Goal: Obtain resource: Obtain resource

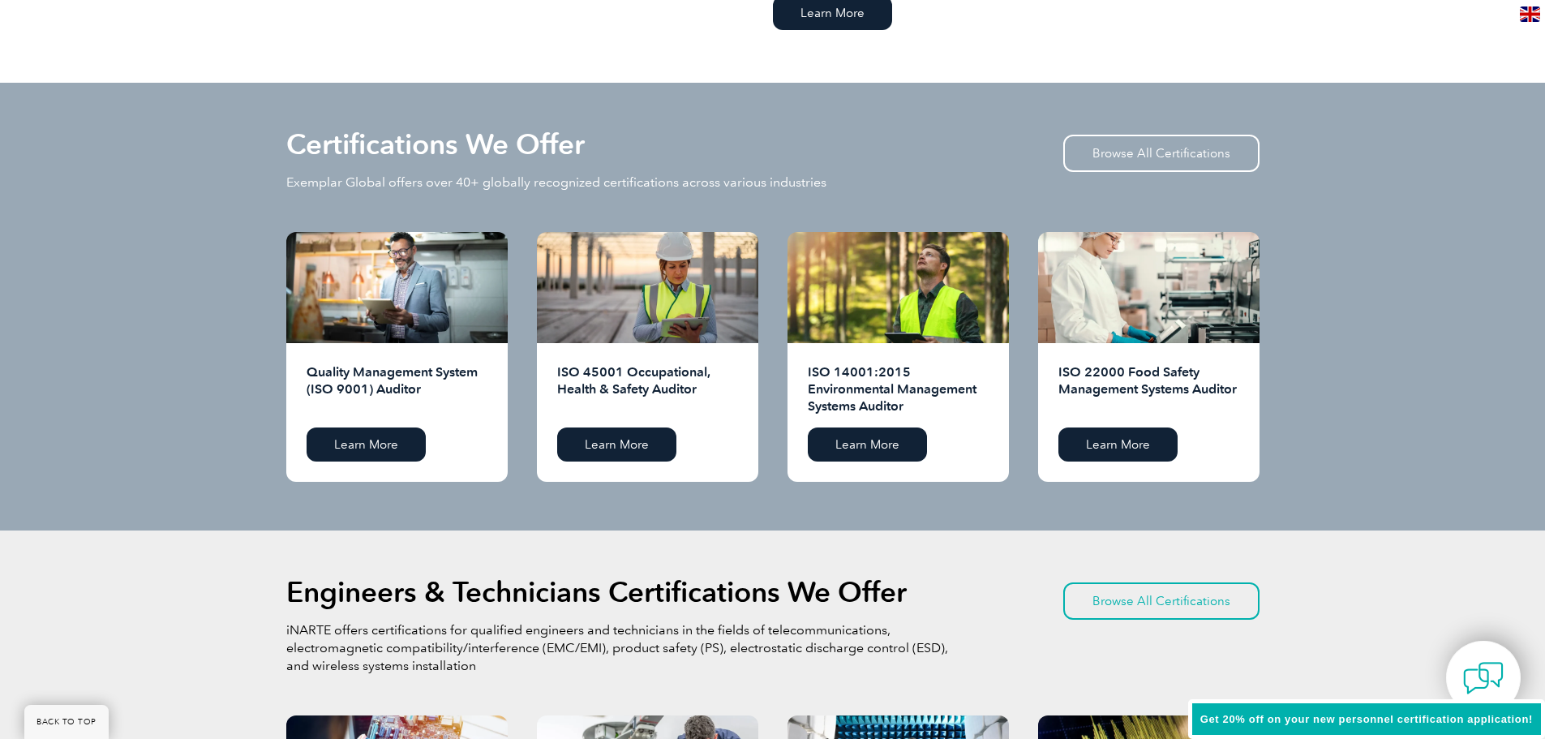
scroll to position [1541, 0]
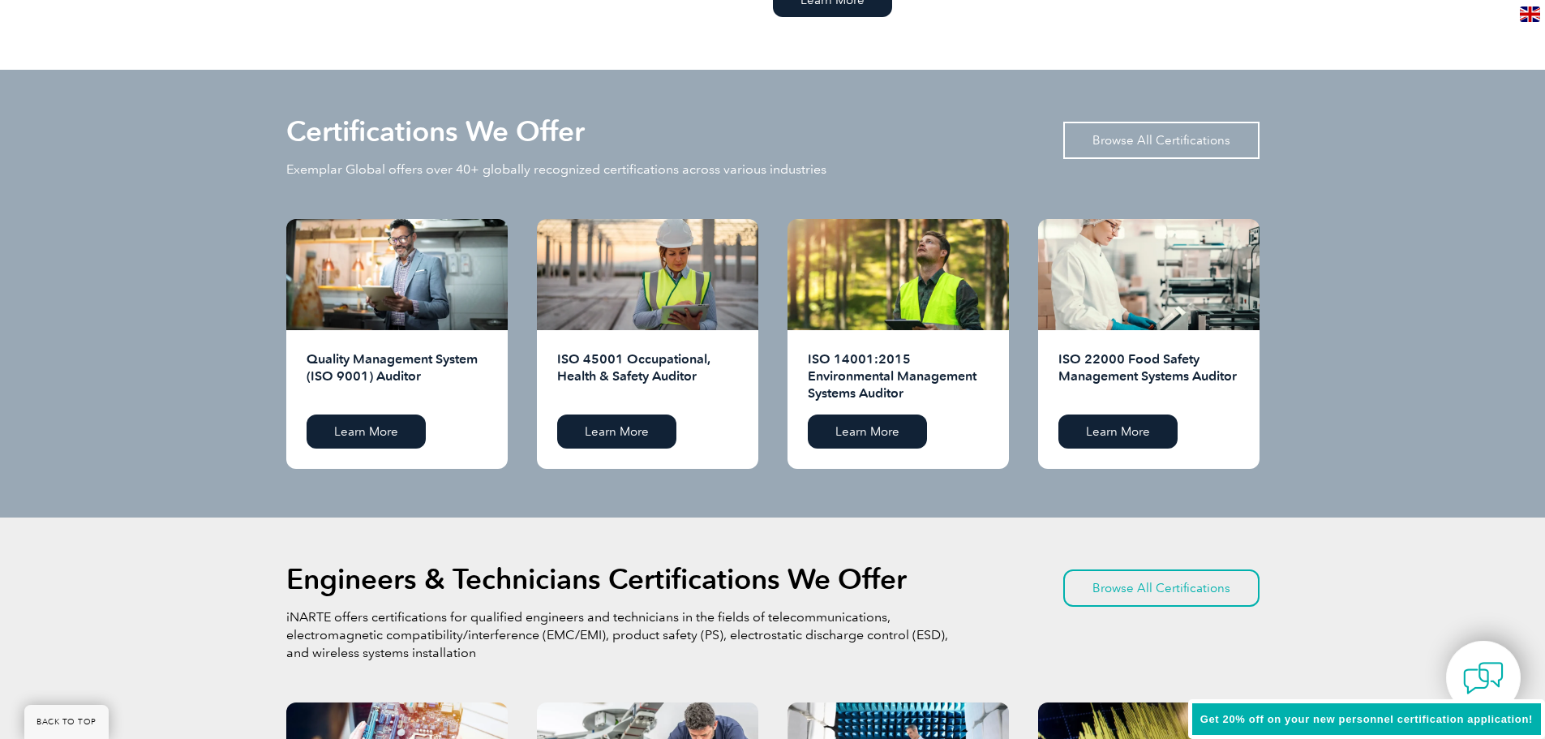
click at [1117, 132] on link "Browse All Certifications" at bounding box center [1161, 140] width 196 height 37
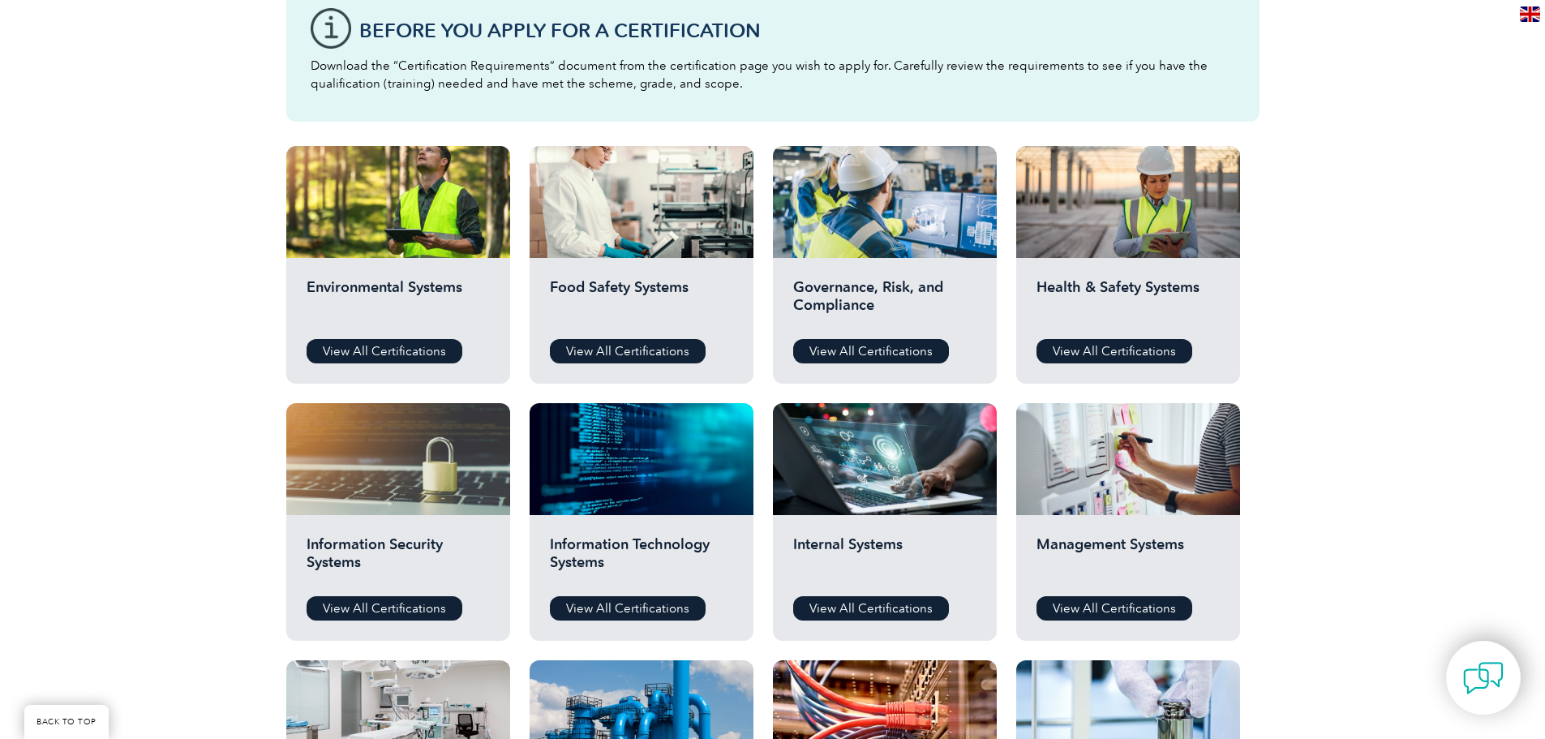
scroll to position [487, 0]
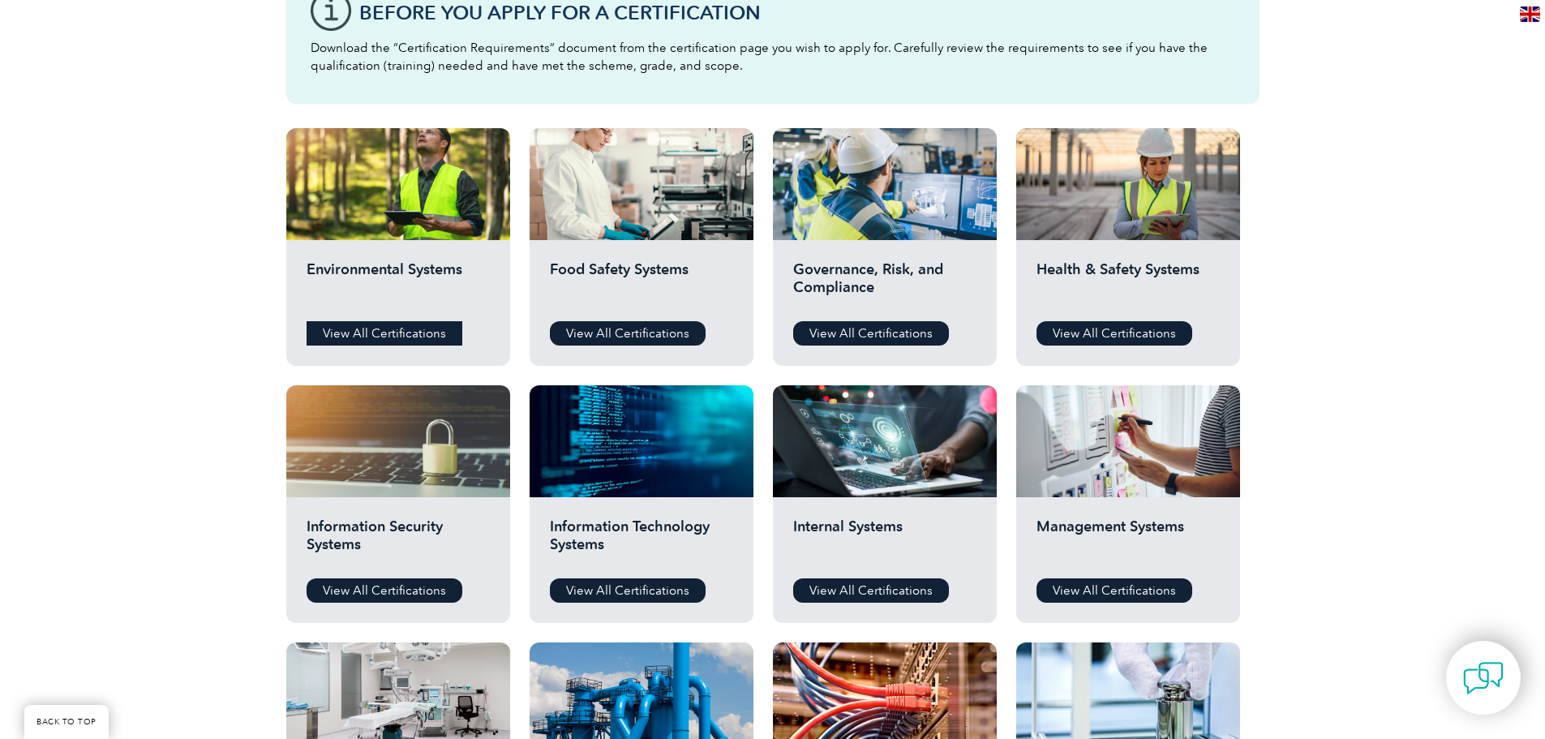
click at [358, 331] on link "View All Certifications" at bounding box center [385, 333] width 156 height 24
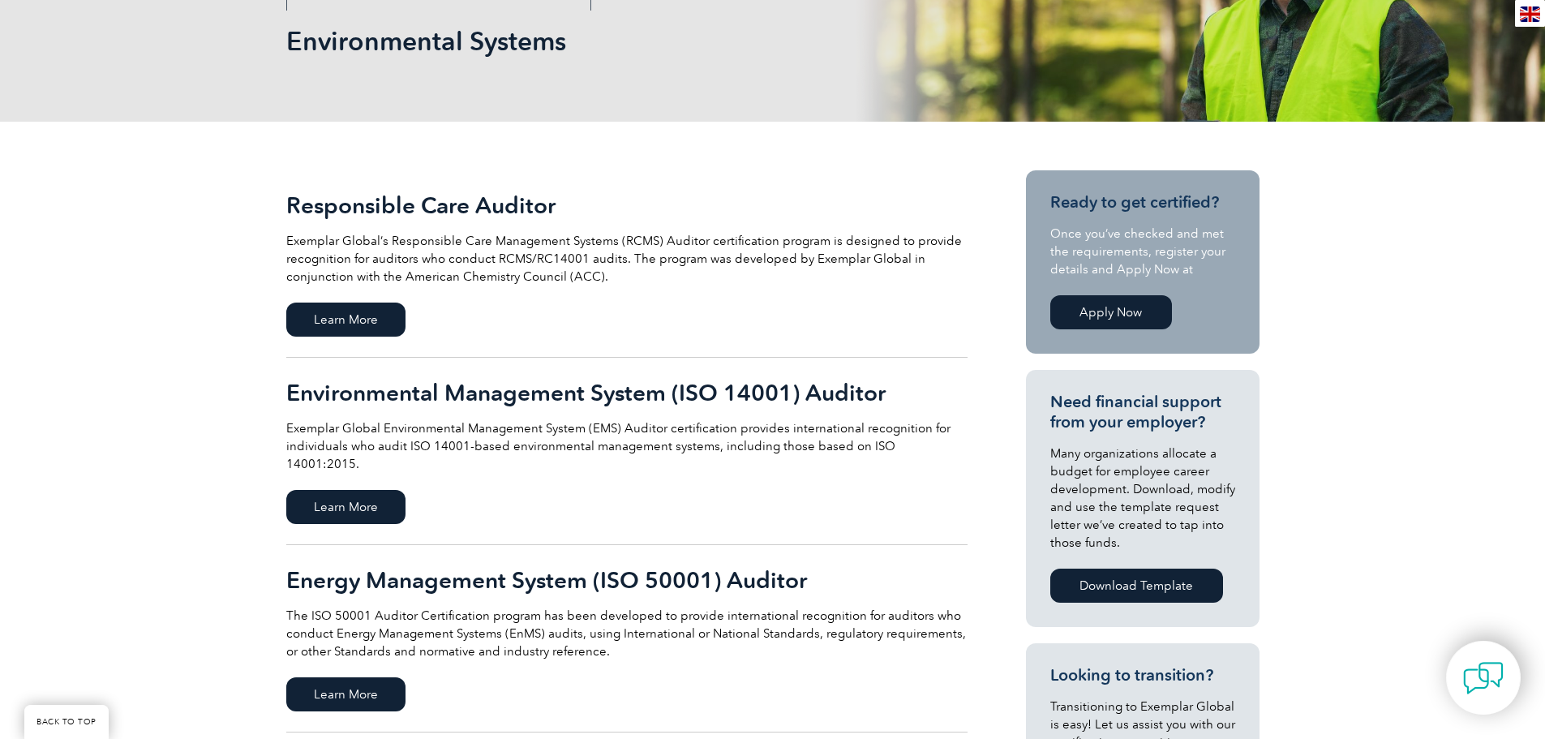
scroll to position [243, 0]
click at [317, 491] on span "Learn More" at bounding box center [345, 506] width 119 height 34
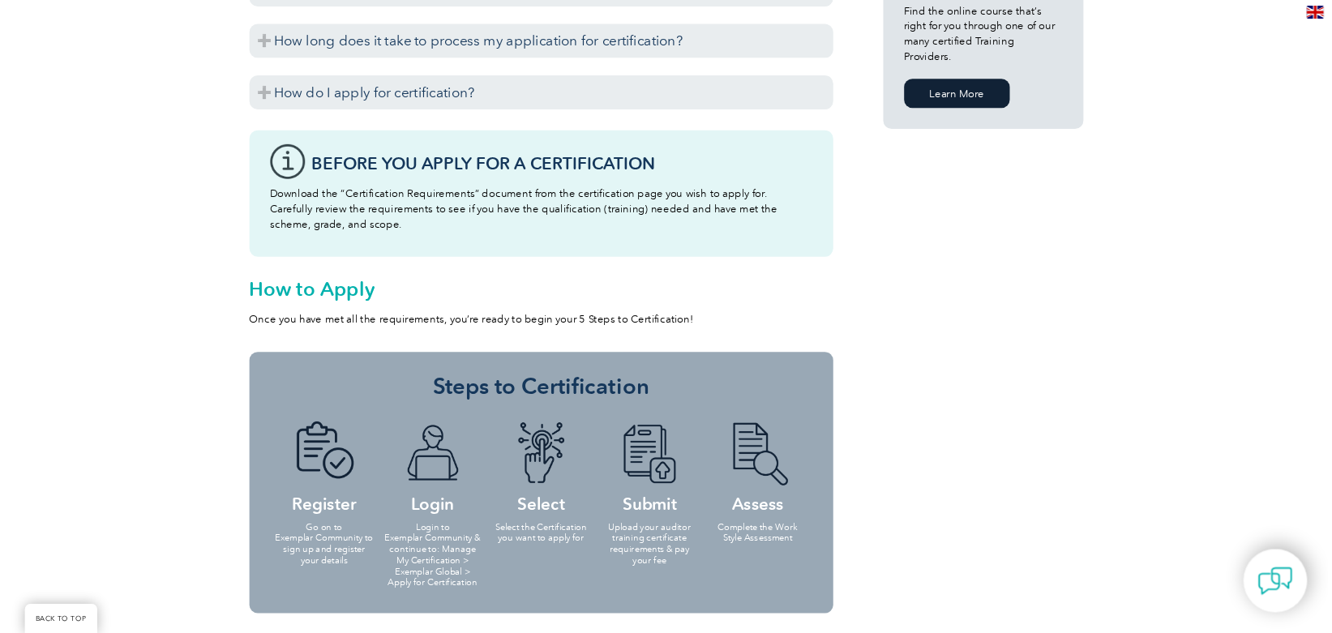
scroll to position [1378, 0]
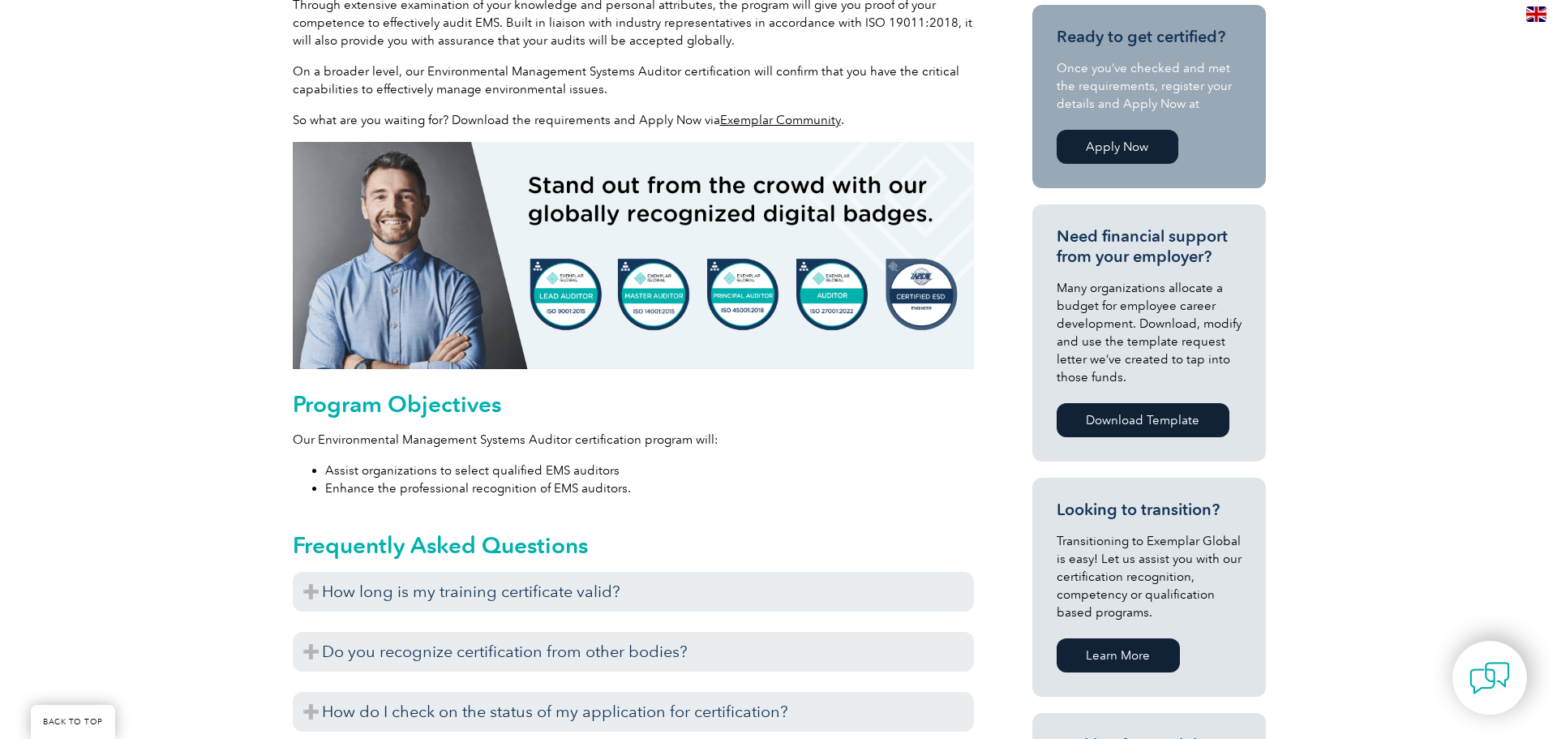
scroll to position [243, 0]
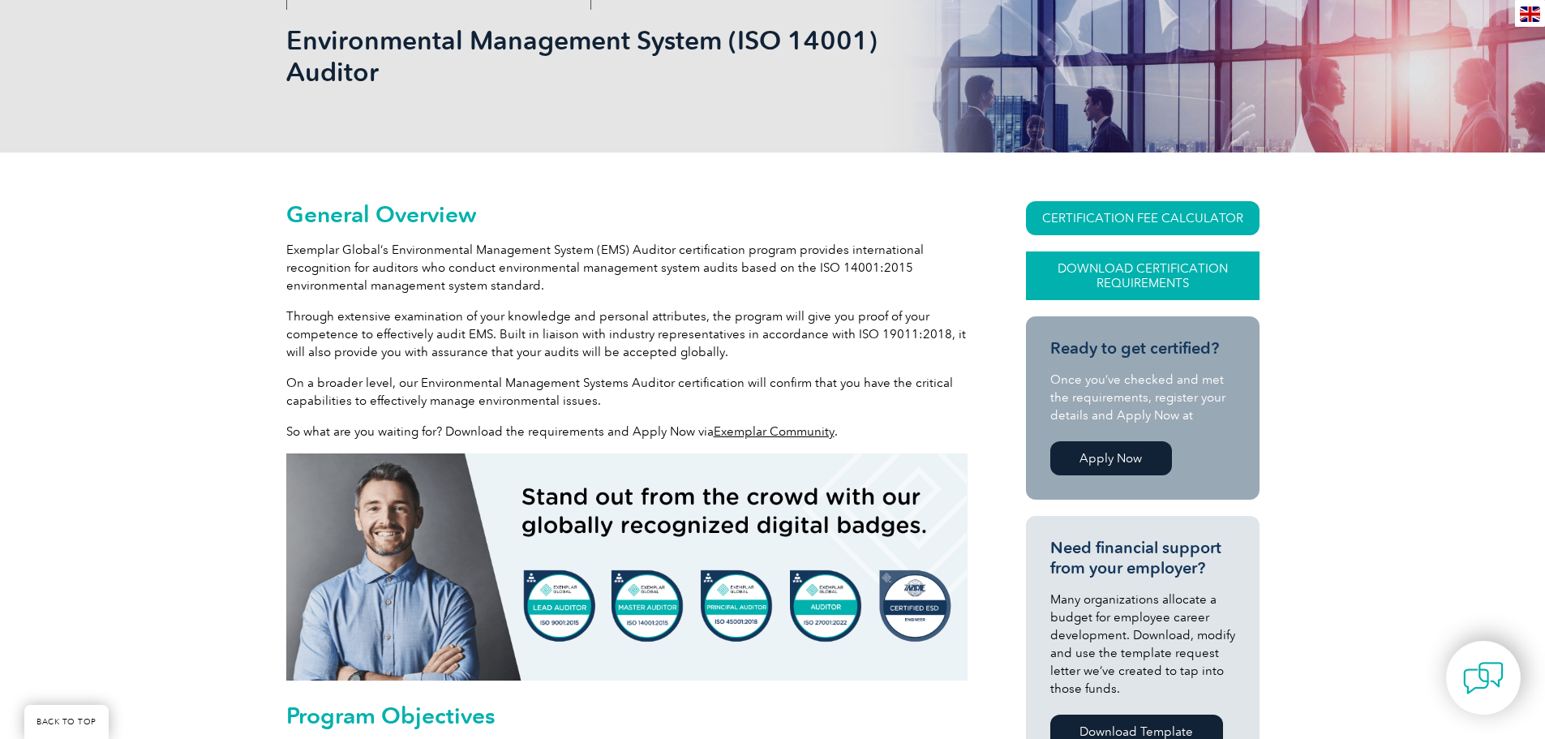
click at [1163, 277] on link "Download Certification Requirements" at bounding box center [1143, 275] width 234 height 49
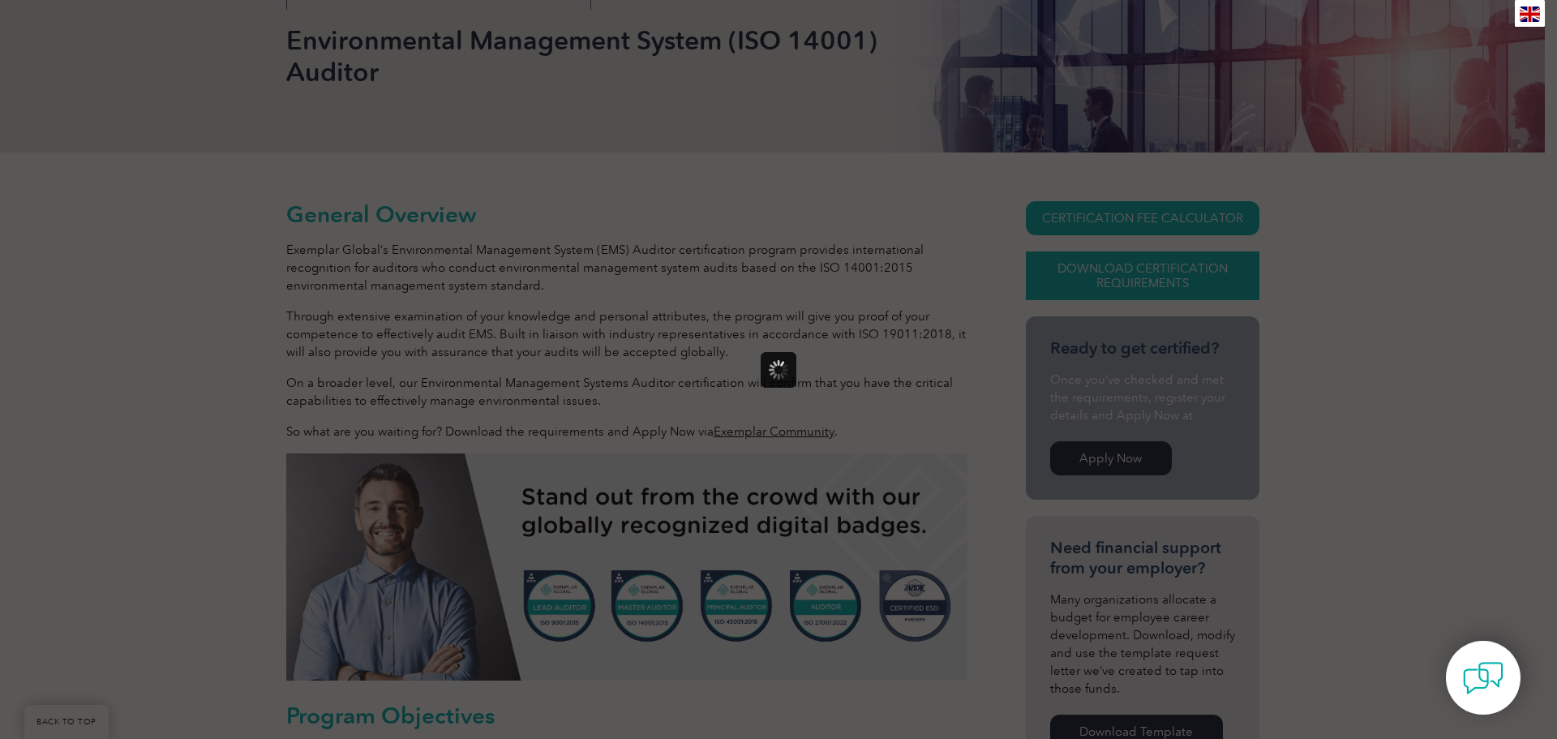
scroll to position [0, 0]
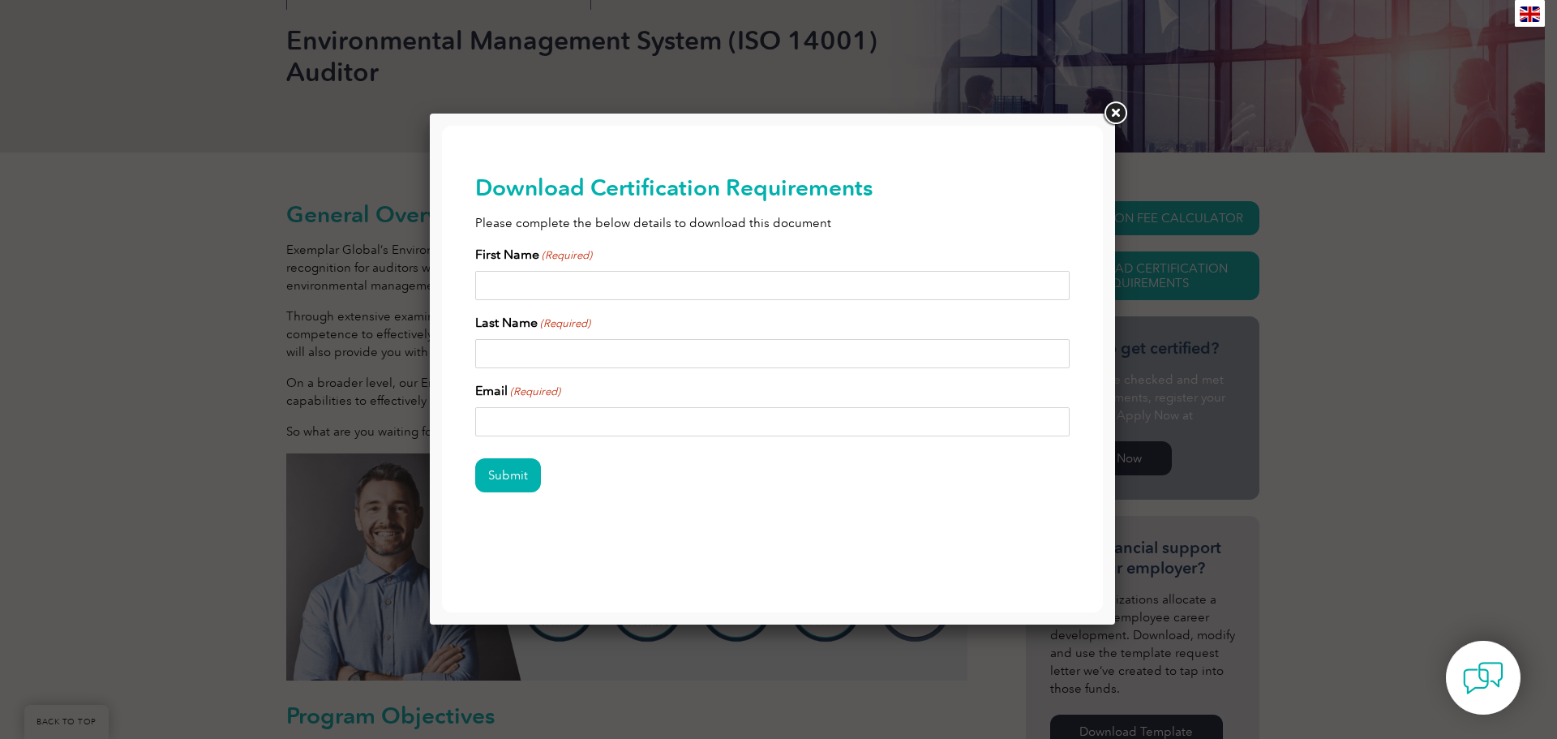
click at [1105, 101] on link at bounding box center [1114, 113] width 29 height 29
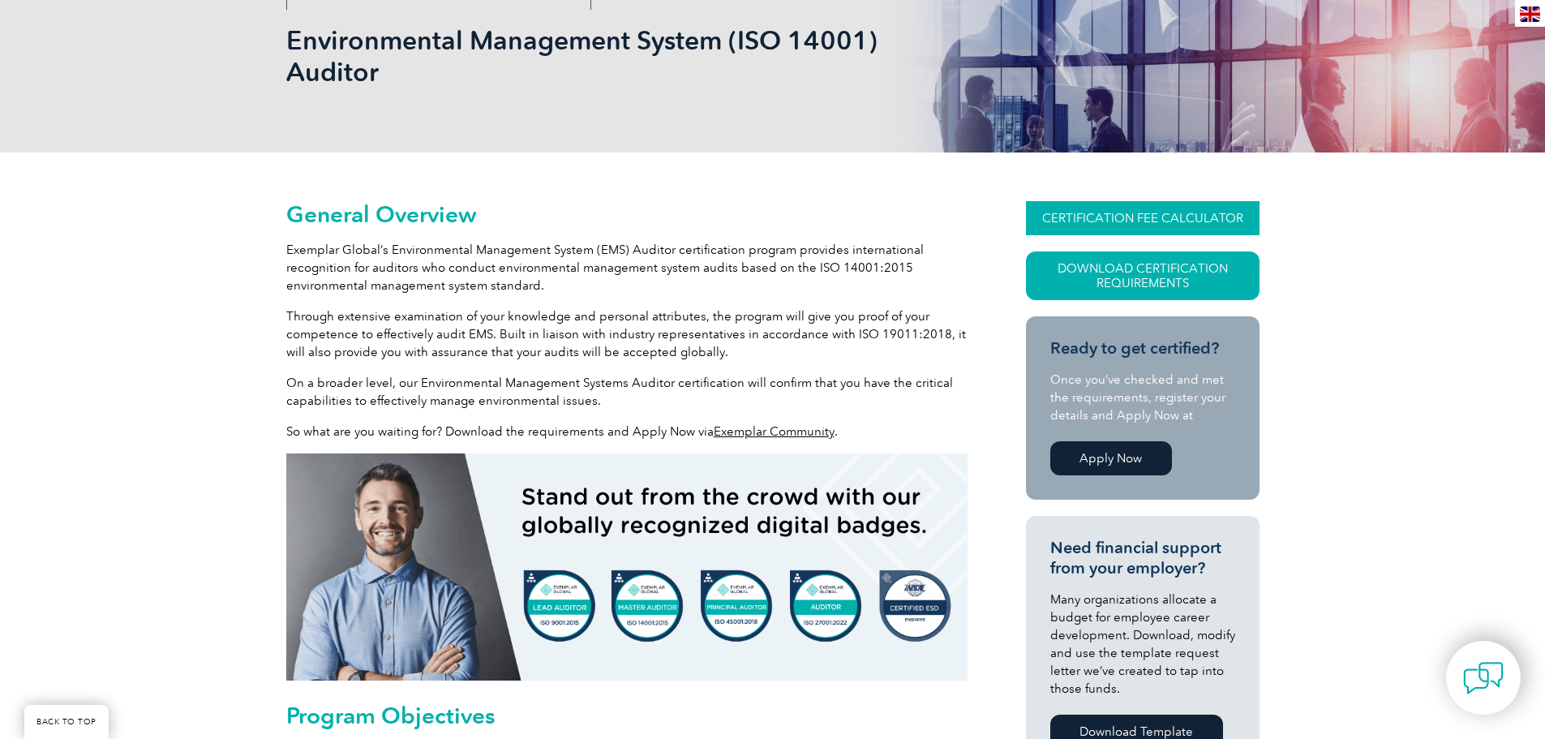
click at [1200, 208] on link "CERTIFICATION FEE CALCULATOR" at bounding box center [1143, 218] width 234 height 34
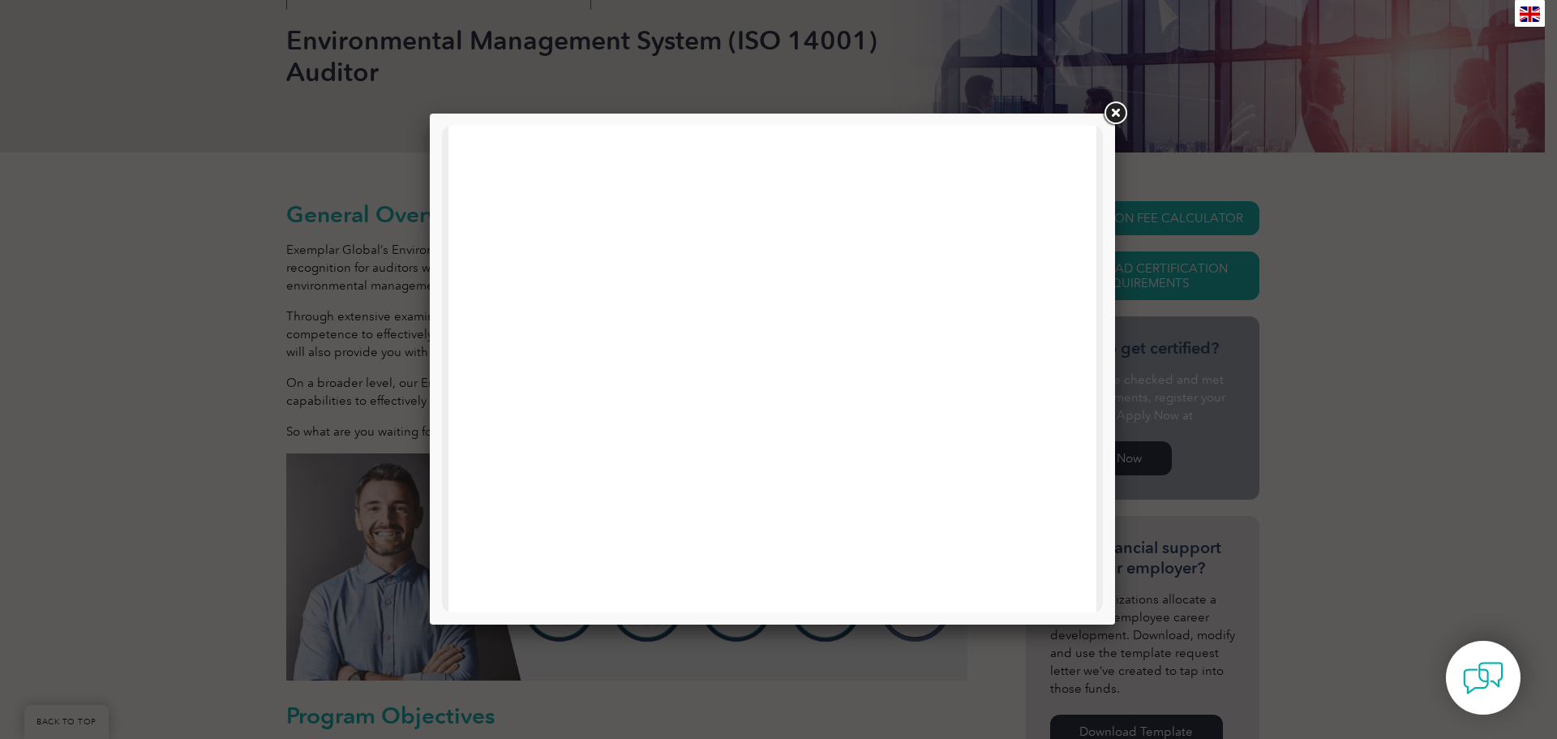
scroll to position [774, 0]
